Goal: Information Seeking & Learning: Learn about a topic

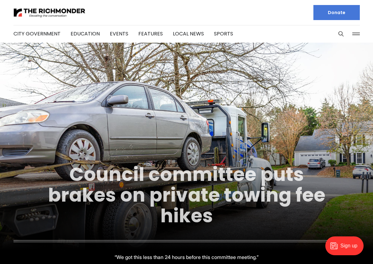
click at [204, 177] on link "Council committee puts brakes on private towing fee hikes" at bounding box center [186, 195] width 277 height 68
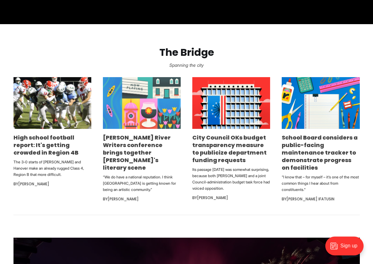
scroll to position [352, 0]
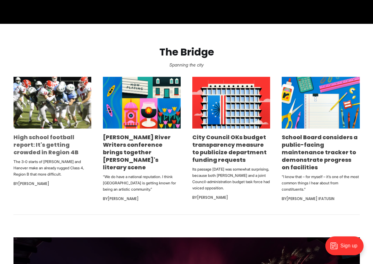
click at [54, 144] on link "High school football report: It's getting crowded in Region 4B" at bounding box center [45, 144] width 65 height 23
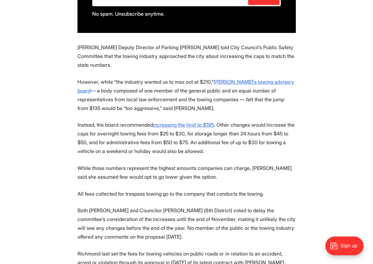
scroll to position [448, 0]
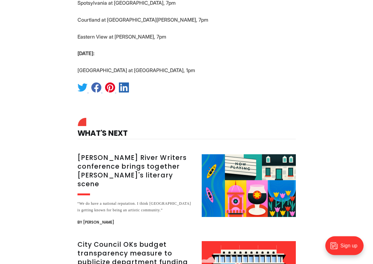
scroll to position [2496, 0]
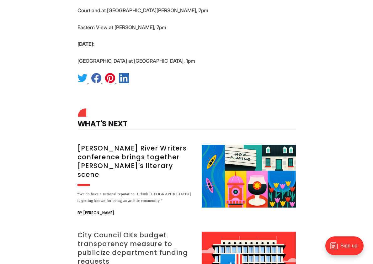
click at [128, 231] on h3 "City Council OKs budget transparency measure to publicize department funding re…" at bounding box center [135, 248] width 117 height 35
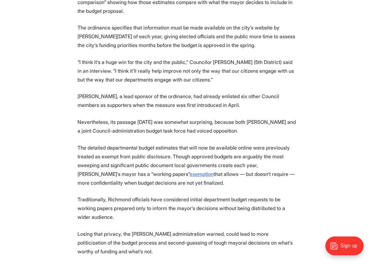
scroll to position [320, 0]
